Goal: Task Accomplishment & Management: Use online tool/utility

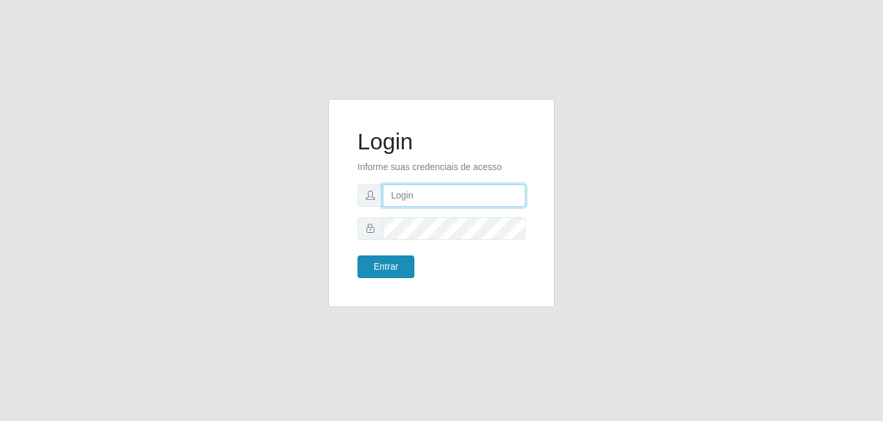
type input "[EMAIL_ADDRESS][DOMAIN_NAME]"
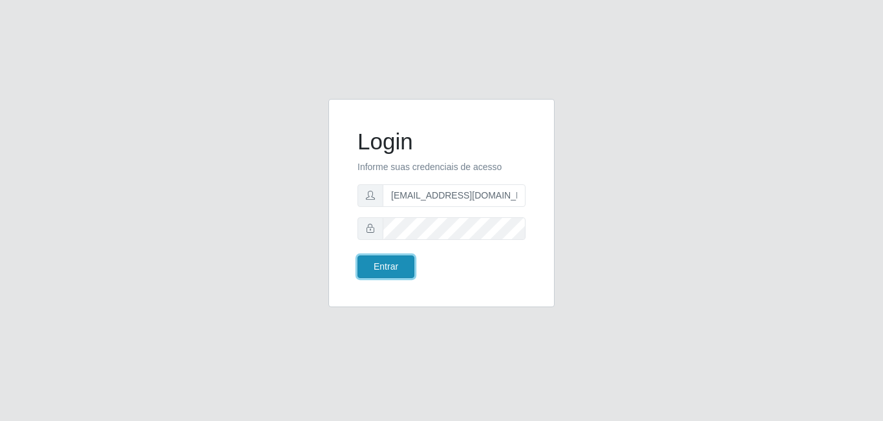
click at [393, 267] on button "Entrar" at bounding box center [386, 266] width 57 height 23
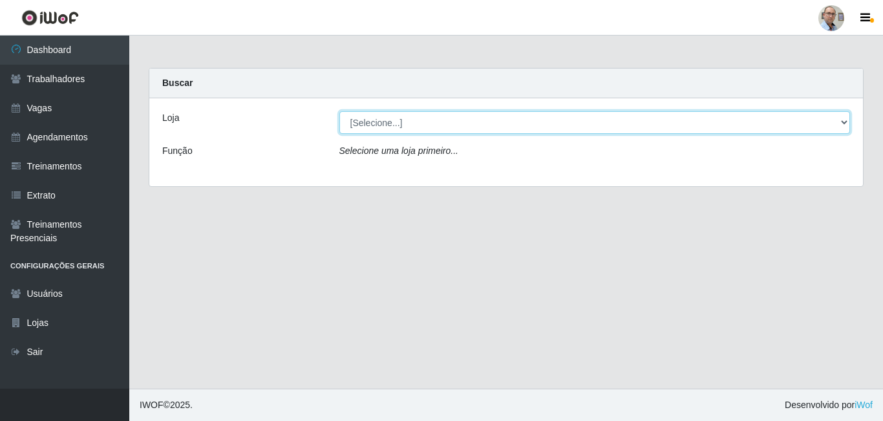
click at [841, 119] on select "[Selecione...] Mar Vermelho - Loja 04" at bounding box center [596, 122] width 512 height 23
select select "251"
click at [340, 111] on select "[Selecione...] Mar Vermelho - Loja 04" at bounding box center [596, 122] width 512 height 23
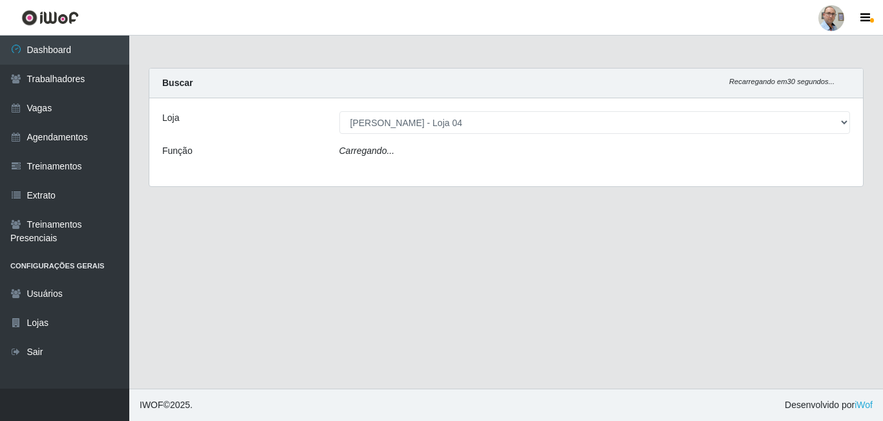
click at [432, 162] on div "Carregando..." at bounding box center [595, 153] width 531 height 19
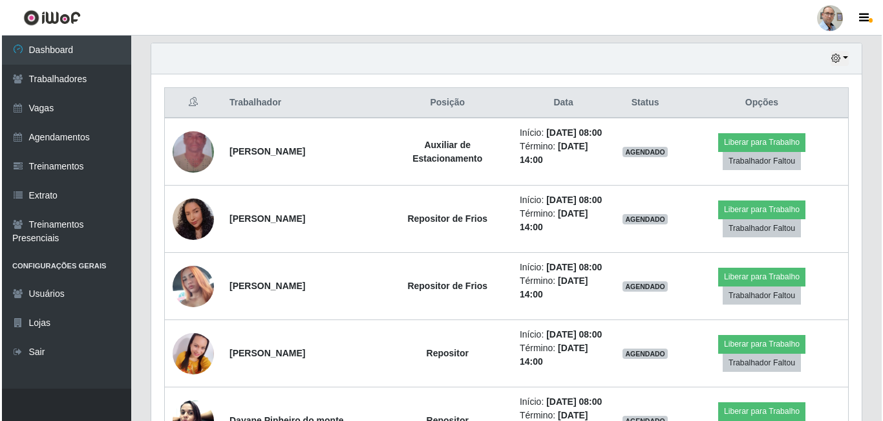
scroll to position [453, 0]
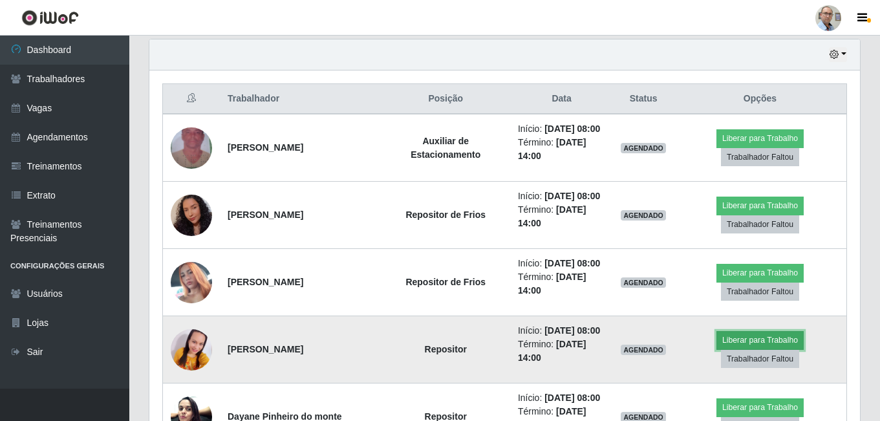
click at [731, 339] on button "Liberar para Trabalho" at bounding box center [760, 340] width 87 height 18
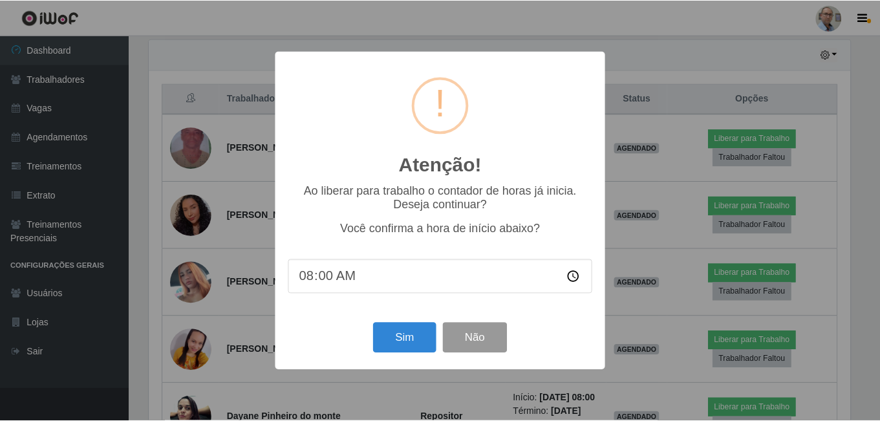
scroll to position [268, 704]
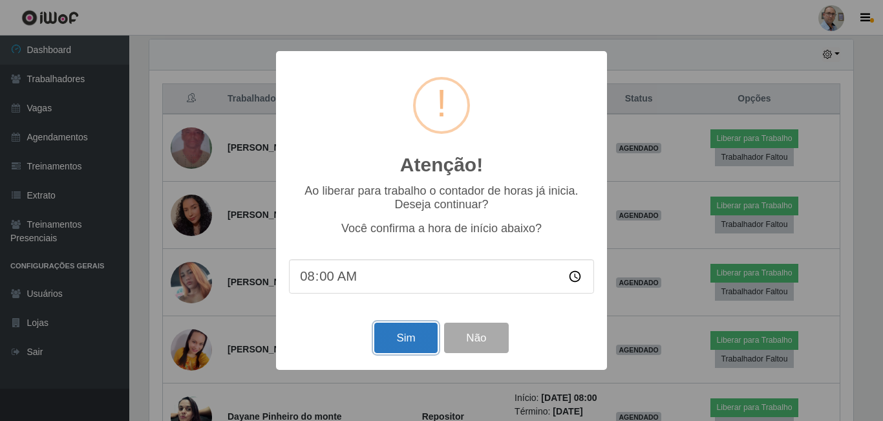
click at [428, 341] on button "Sim" at bounding box center [405, 338] width 63 height 30
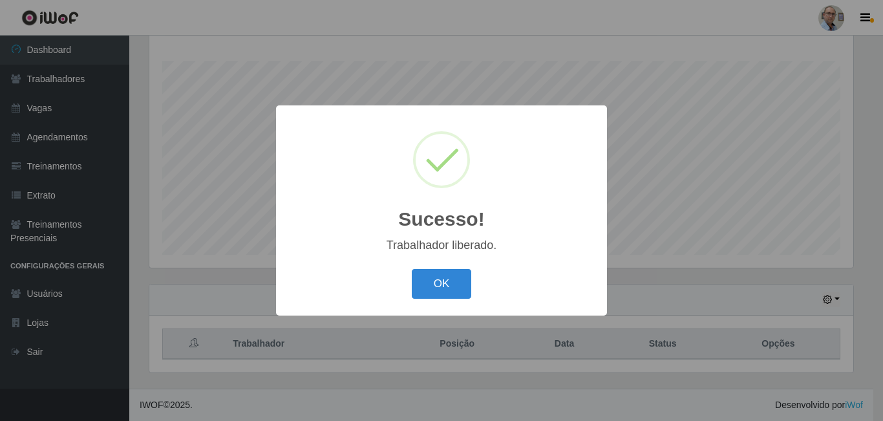
click at [455, 264] on div "Sucesso! × Trabalhador liberado. OK Cancel" at bounding box center [441, 210] width 331 height 210
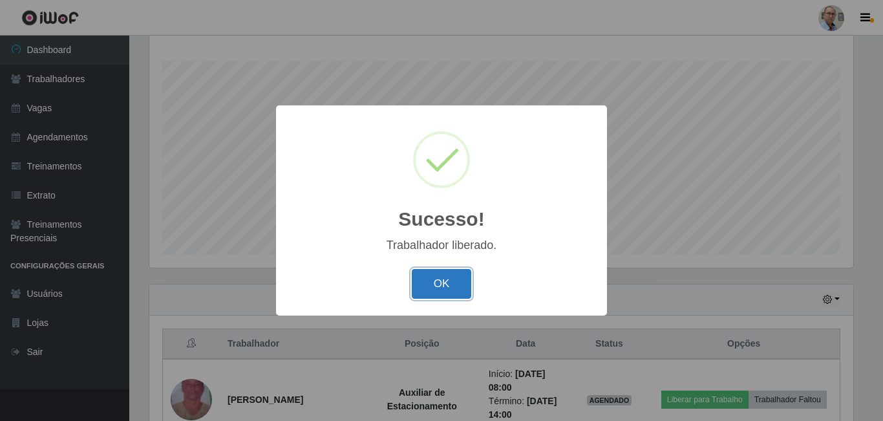
click at [452, 275] on button "OK" at bounding box center [442, 284] width 60 height 30
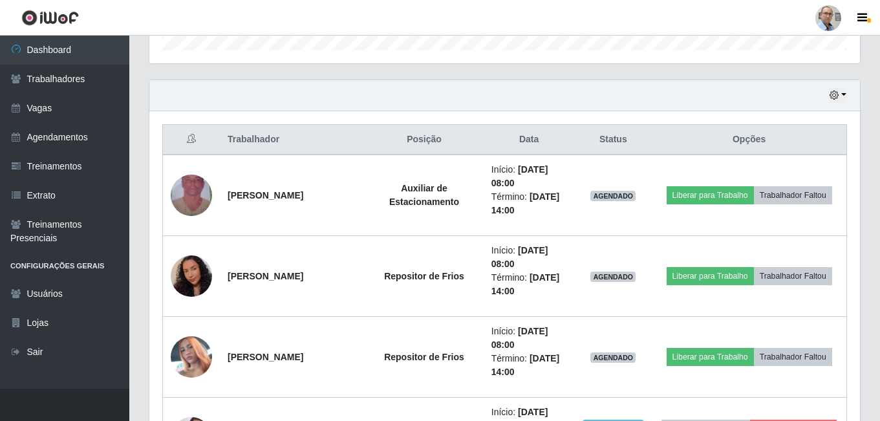
scroll to position [466, 0]
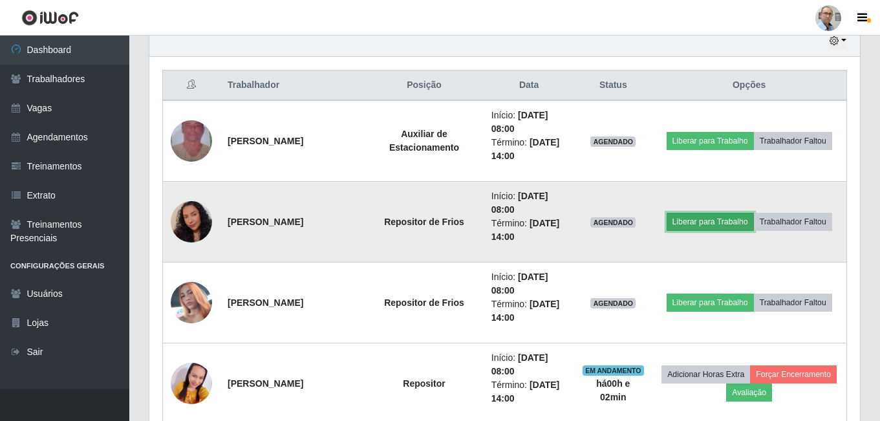
click at [710, 224] on button "Liberar para Trabalho" at bounding box center [710, 222] width 87 height 18
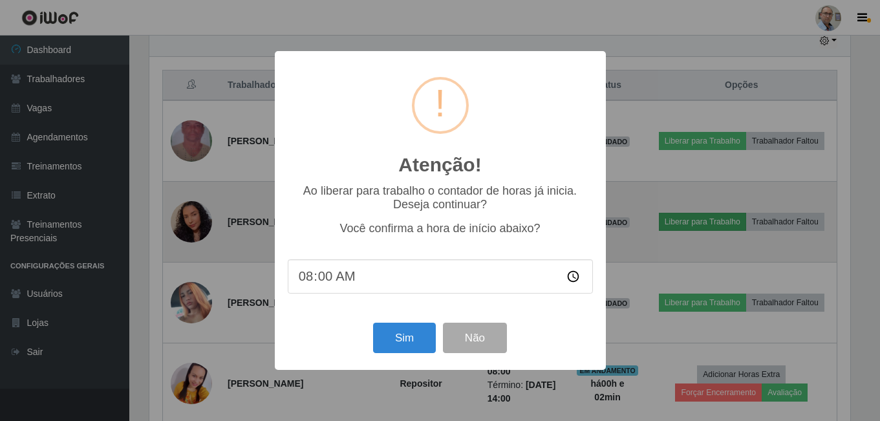
scroll to position [268, 704]
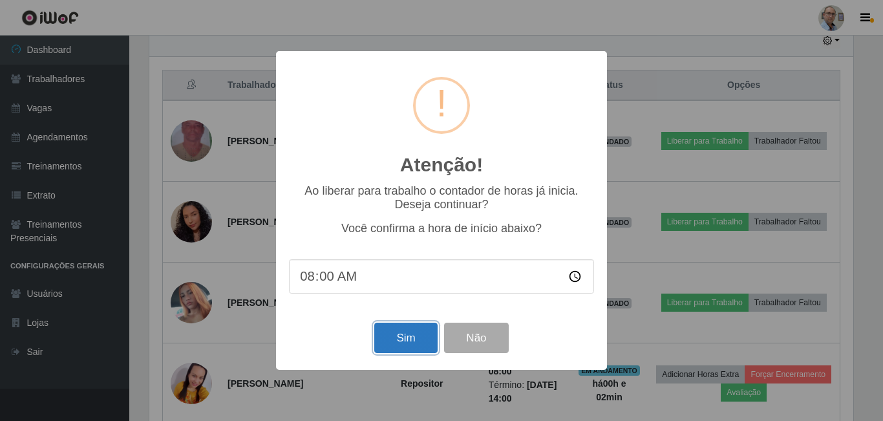
click at [391, 335] on button "Sim" at bounding box center [405, 338] width 63 height 30
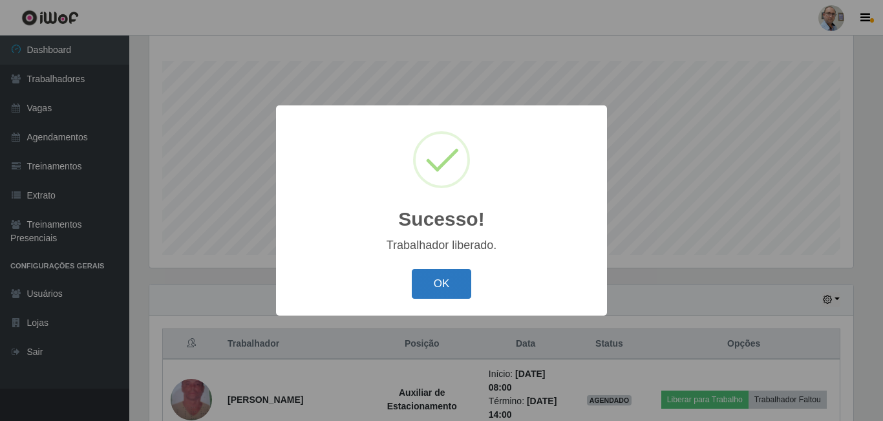
click at [437, 286] on button "OK" at bounding box center [442, 284] width 60 height 30
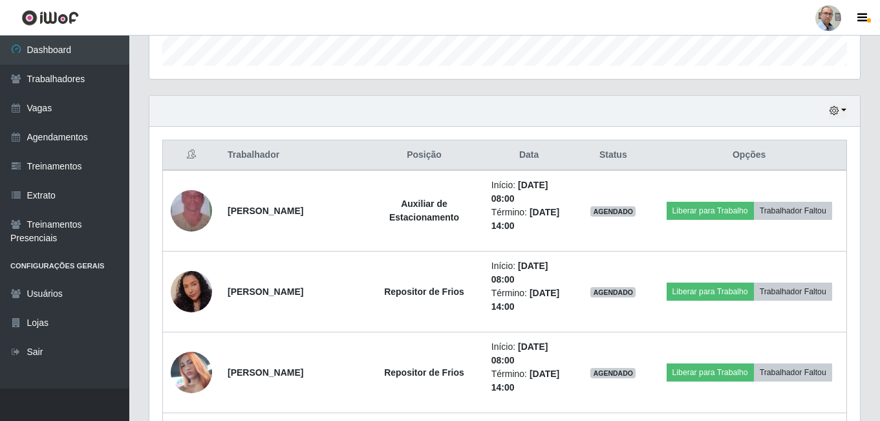
scroll to position [402, 0]
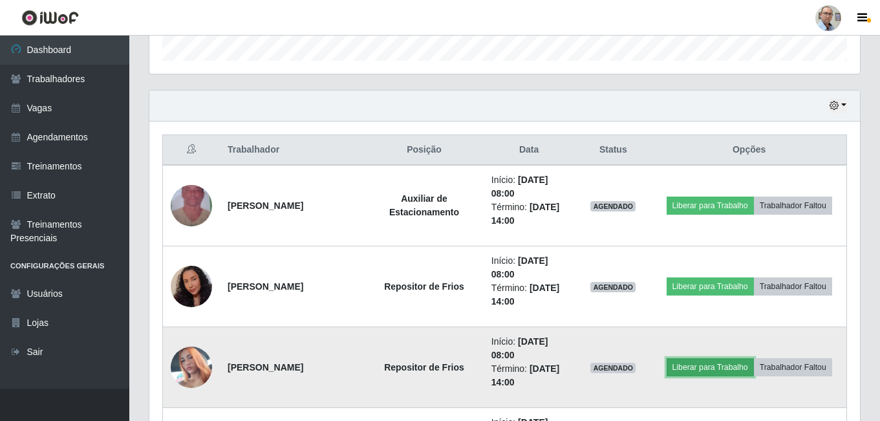
click at [689, 372] on button "Liberar para Trabalho" at bounding box center [710, 367] width 87 height 18
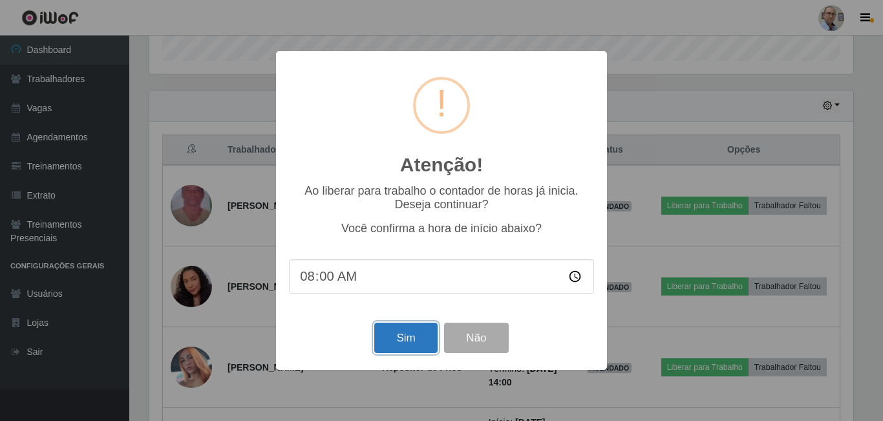
click at [420, 340] on button "Sim" at bounding box center [405, 338] width 63 height 30
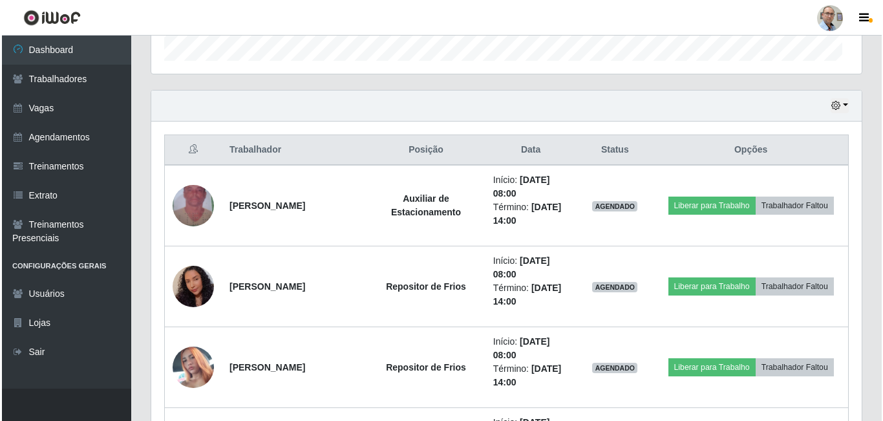
scroll to position [268, 711]
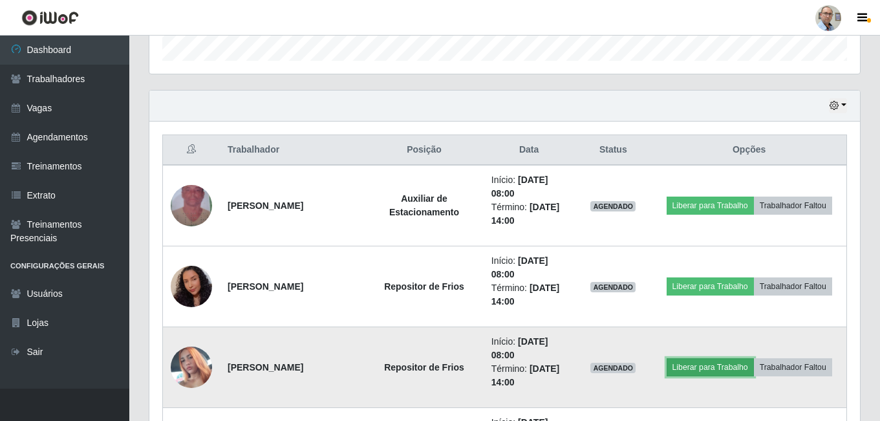
click at [725, 369] on button "Liberar para Trabalho" at bounding box center [710, 367] width 87 height 18
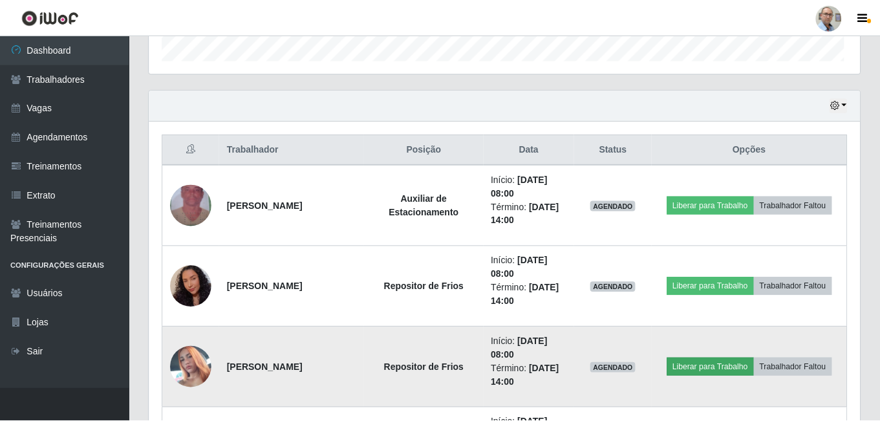
scroll to position [0, 0]
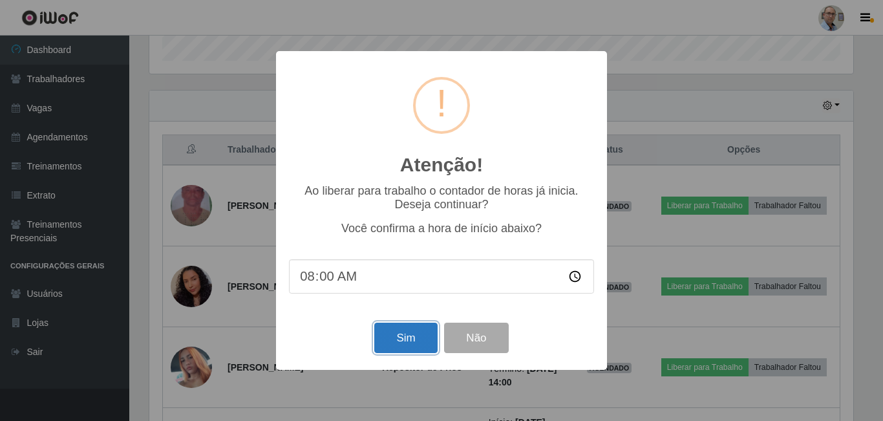
click at [431, 337] on button "Sim" at bounding box center [405, 338] width 63 height 30
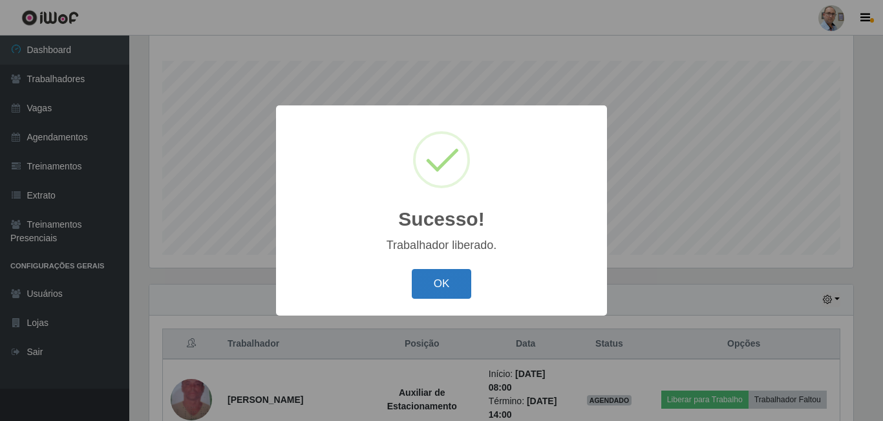
click at [449, 277] on button "OK" at bounding box center [442, 284] width 60 height 30
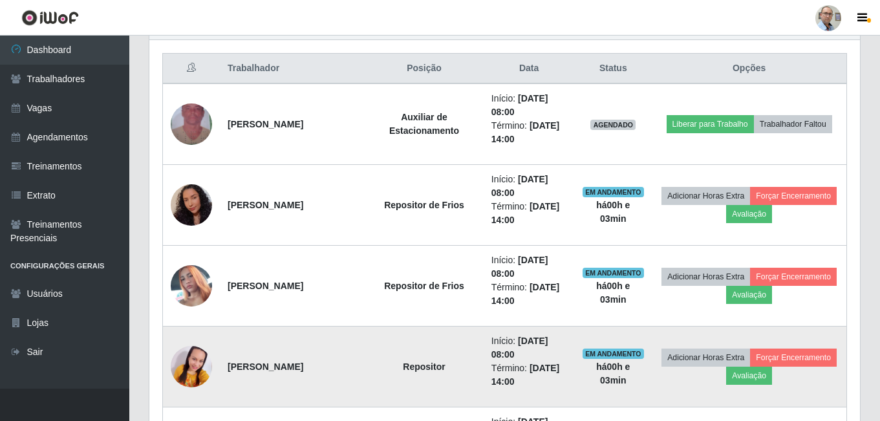
scroll to position [466, 0]
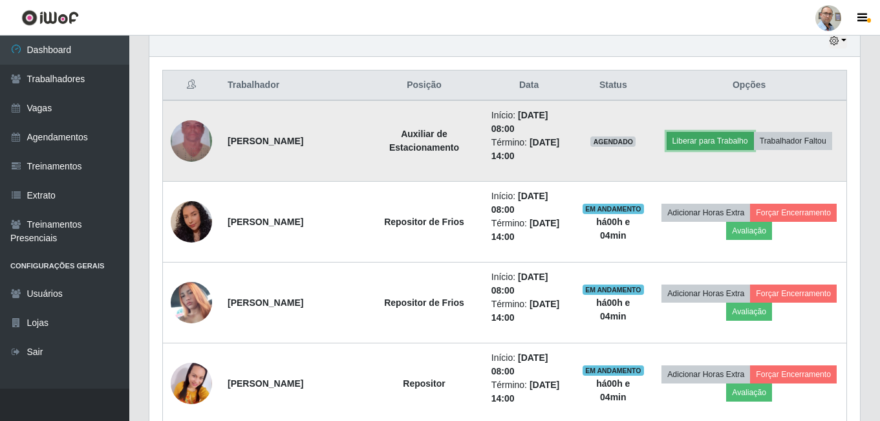
click at [720, 140] on button "Liberar para Trabalho" at bounding box center [710, 141] width 87 height 18
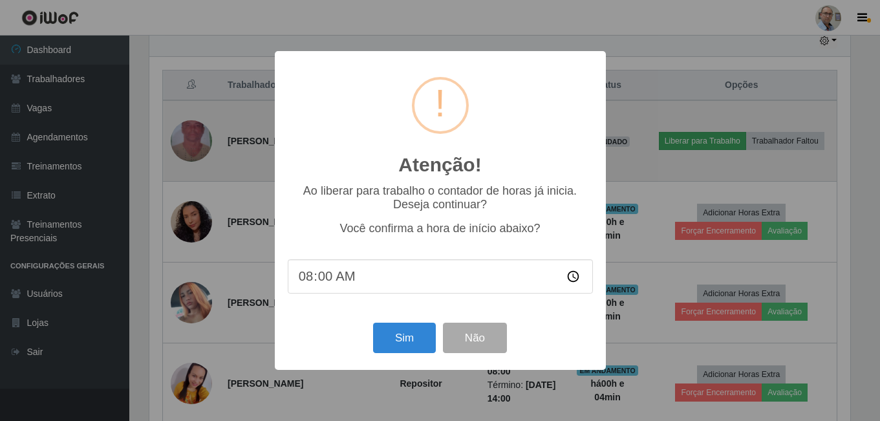
scroll to position [268, 704]
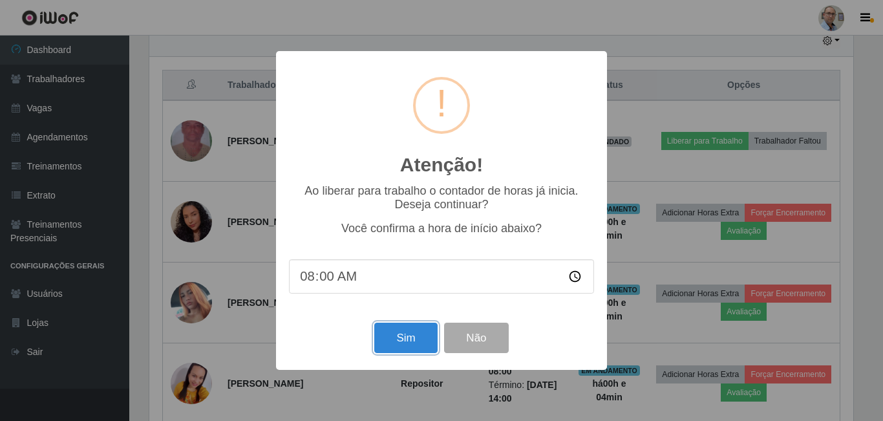
drag, startPoint x: 413, startPoint y: 334, endPoint x: 392, endPoint y: 320, distance: 25.6
click at [413, 334] on button "Sim" at bounding box center [405, 338] width 63 height 30
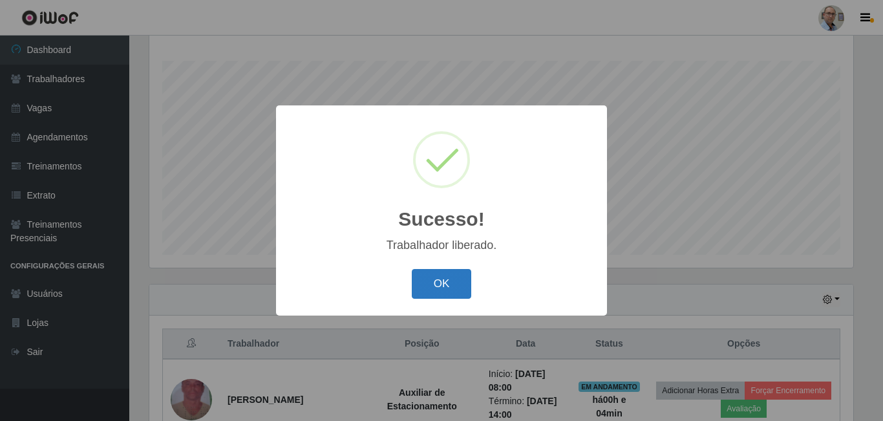
click at [444, 284] on button "OK" at bounding box center [442, 284] width 60 height 30
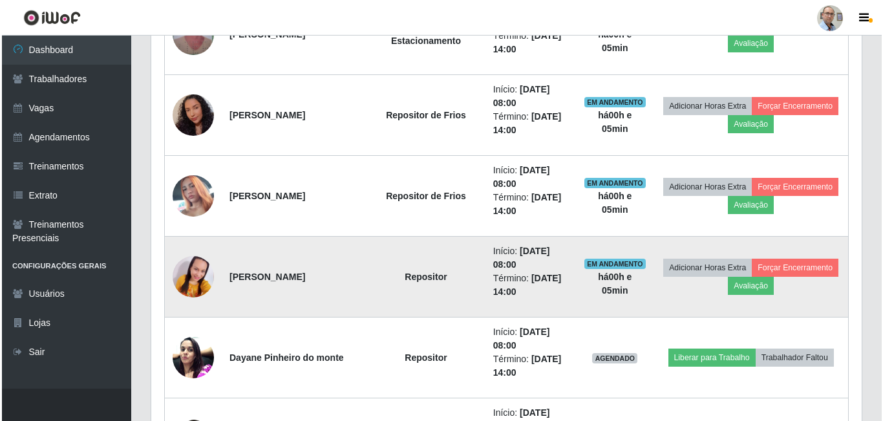
scroll to position [596, 0]
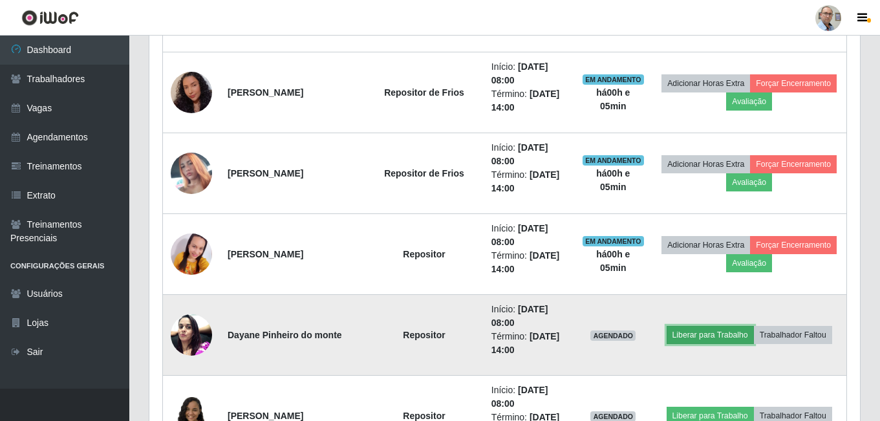
click at [709, 329] on button "Liberar para Trabalho" at bounding box center [710, 335] width 87 height 18
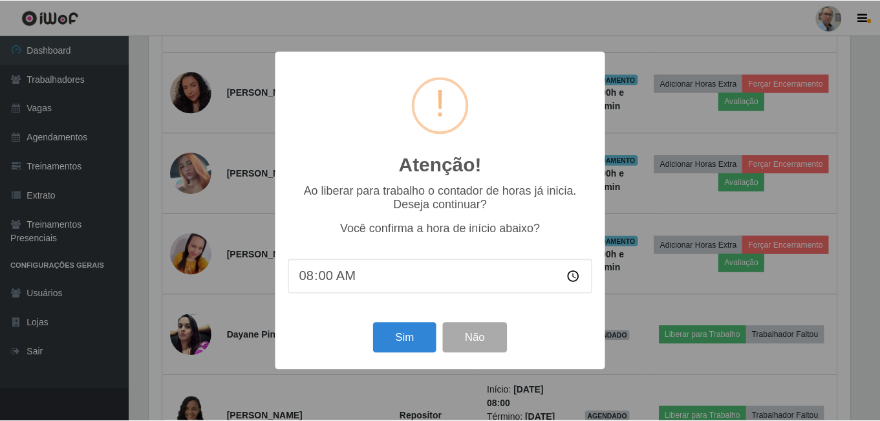
scroll to position [268, 704]
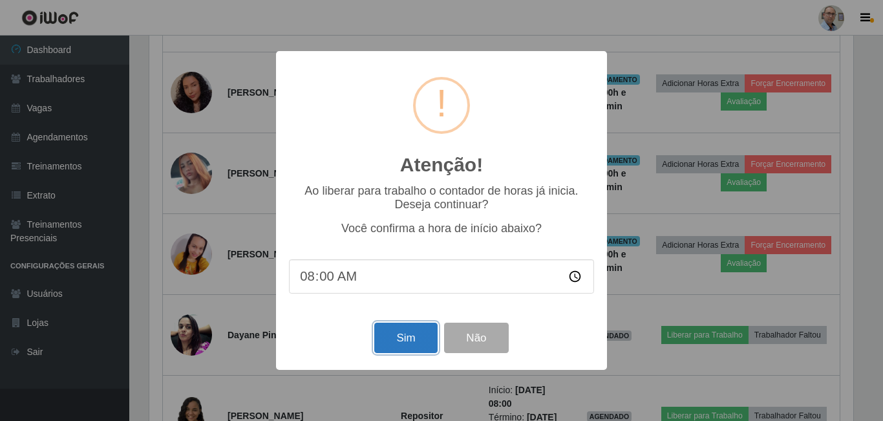
click at [407, 341] on button "Sim" at bounding box center [405, 338] width 63 height 30
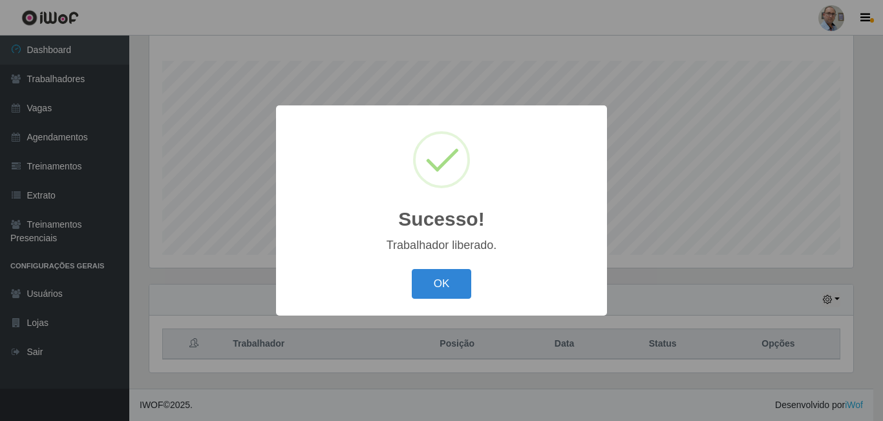
click at [448, 286] on button "OK" at bounding box center [442, 284] width 60 height 30
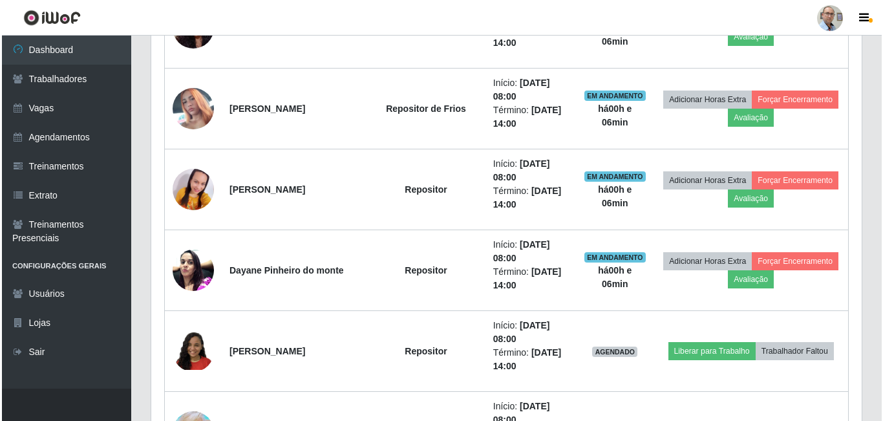
scroll to position [725, 0]
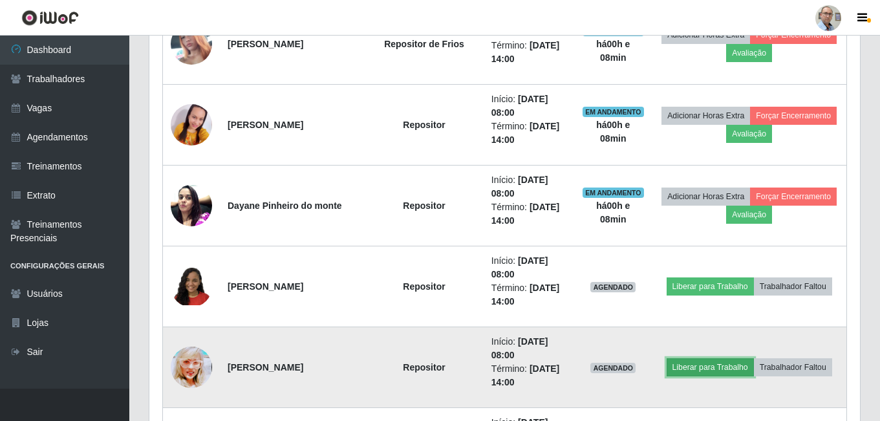
click at [712, 367] on button "Liberar para Trabalho" at bounding box center [710, 367] width 87 height 18
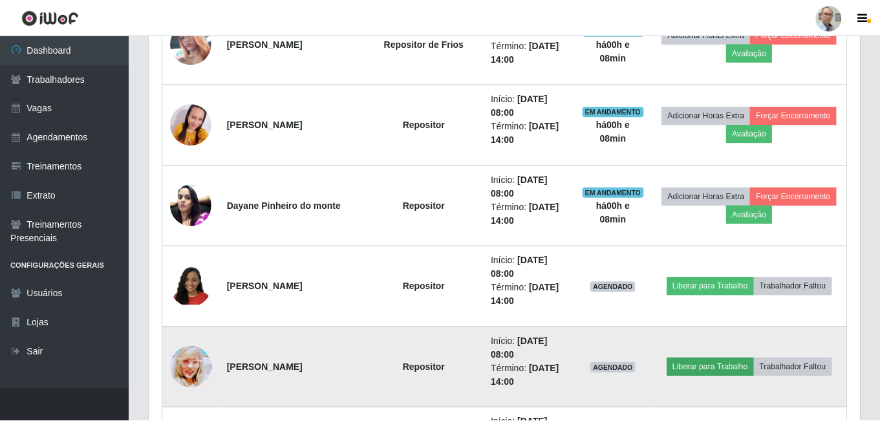
scroll to position [268, 704]
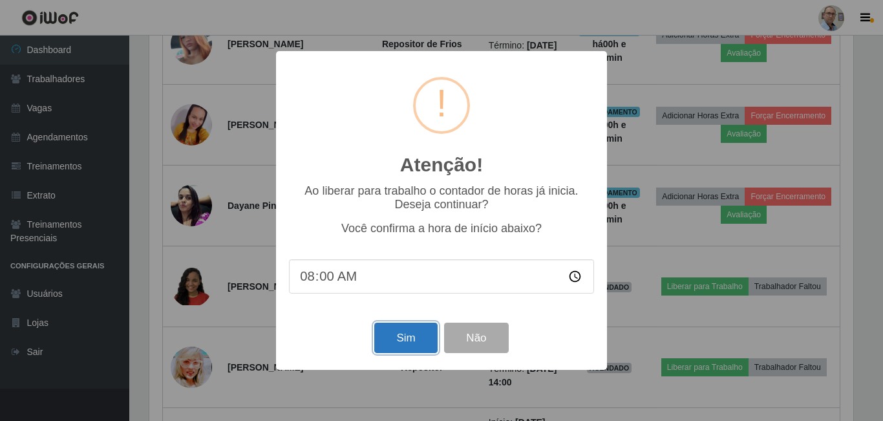
click at [408, 338] on button "Sim" at bounding box center [405, 338] width 63 height 30
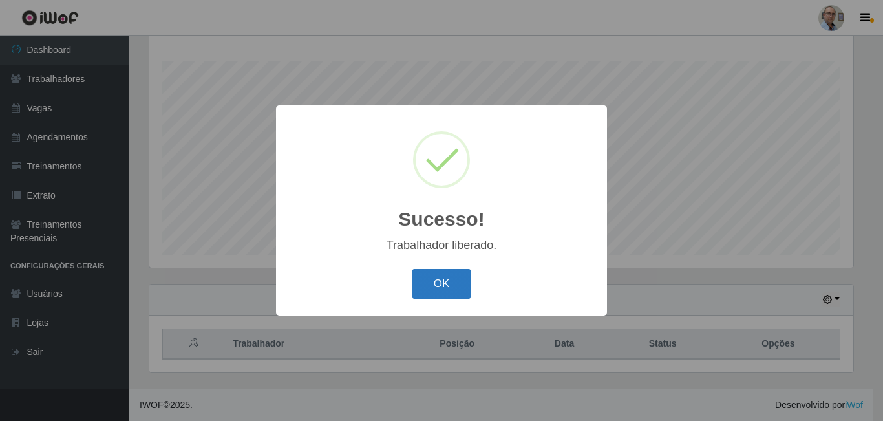
click at [444, 283] on button "OK" at bounding box center [442, 284] width 60 height 30
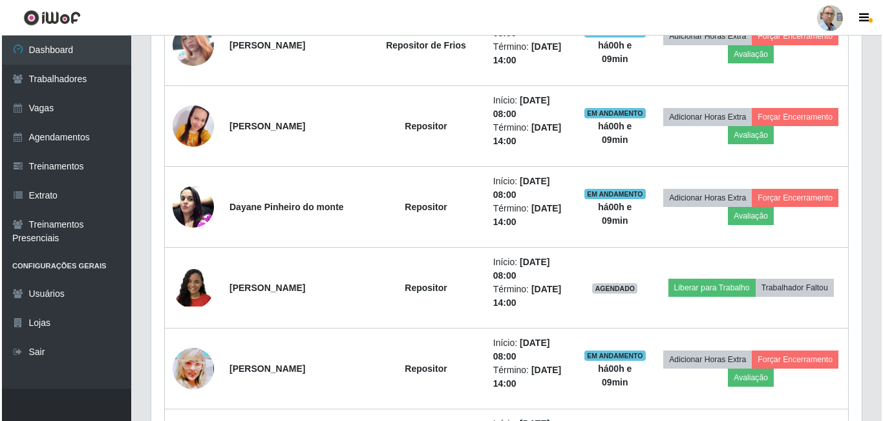
scroll to position [725, 0]
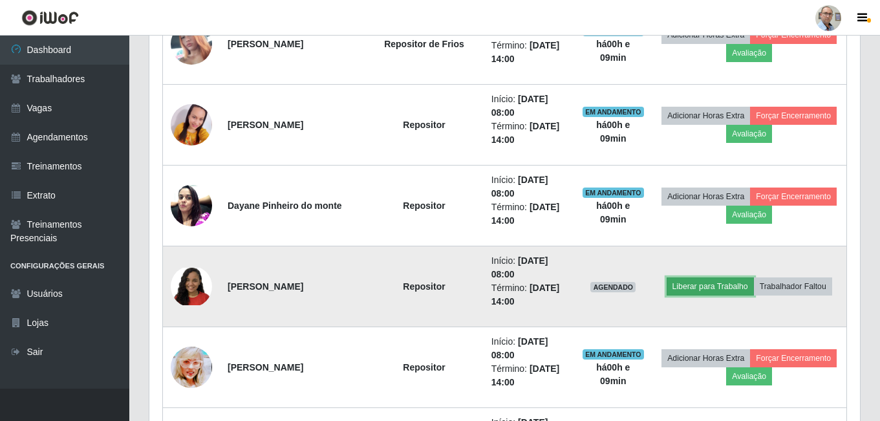
click at [714, 285] on button "Liberar para Trabalho" at bounding box center [710, 286] width 87 height 18
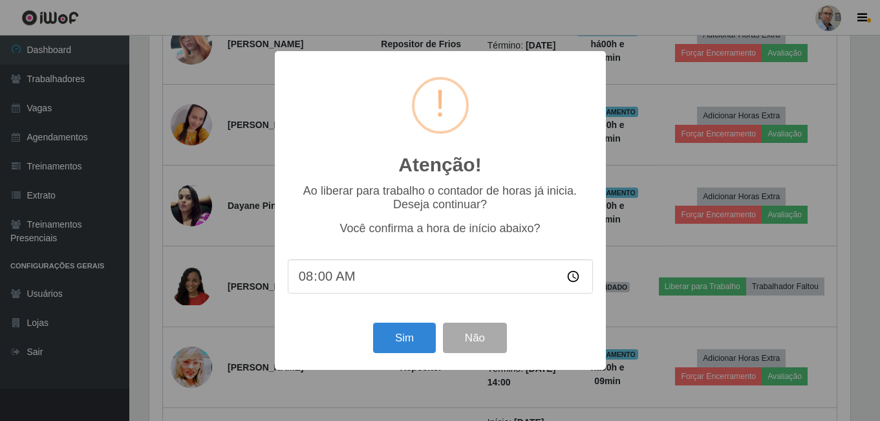
scroll to position [268, 704]
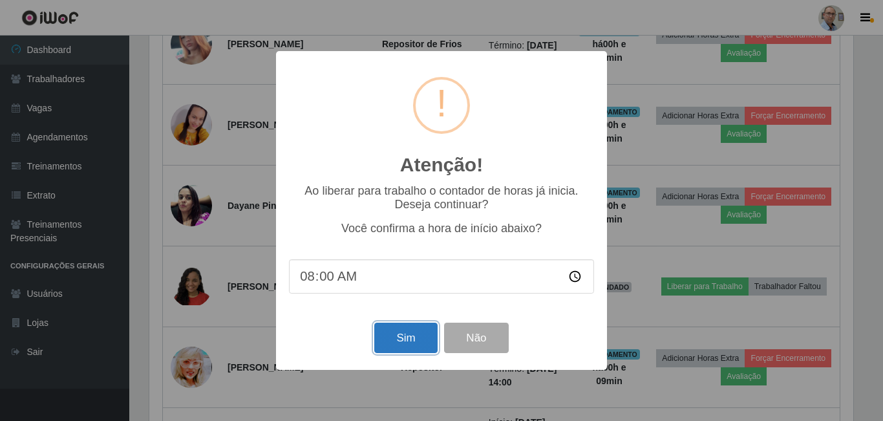
click at [398, 343] on button "Sim" at bounding box center [405, 338] width 63 height 30
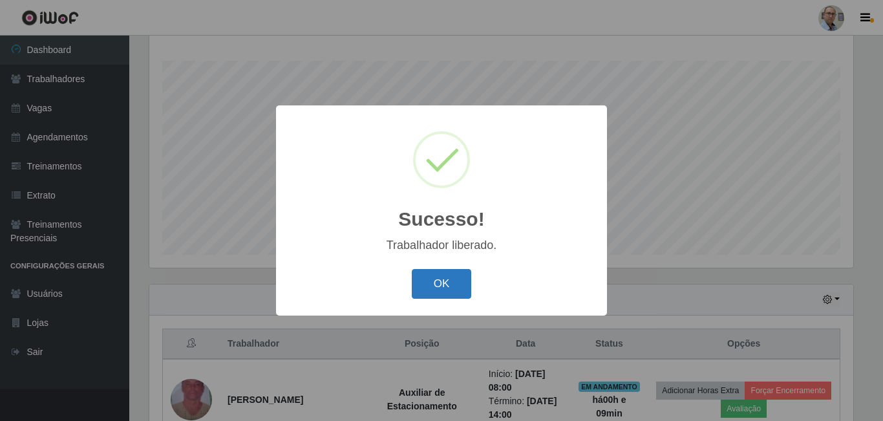
click at [453, 283] on button "OK" at bounding box center [442, 284] width 60 height 30
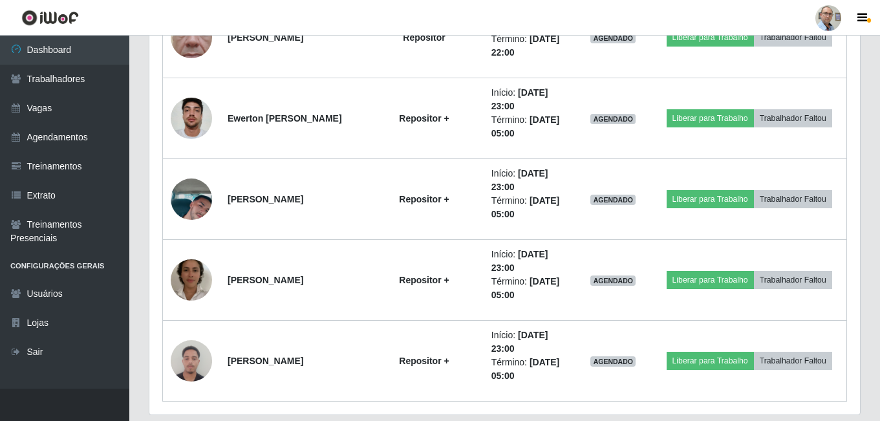
scroll to position [2406, 0]
